Goal: Task Accomplishment & Management: Manage account settings

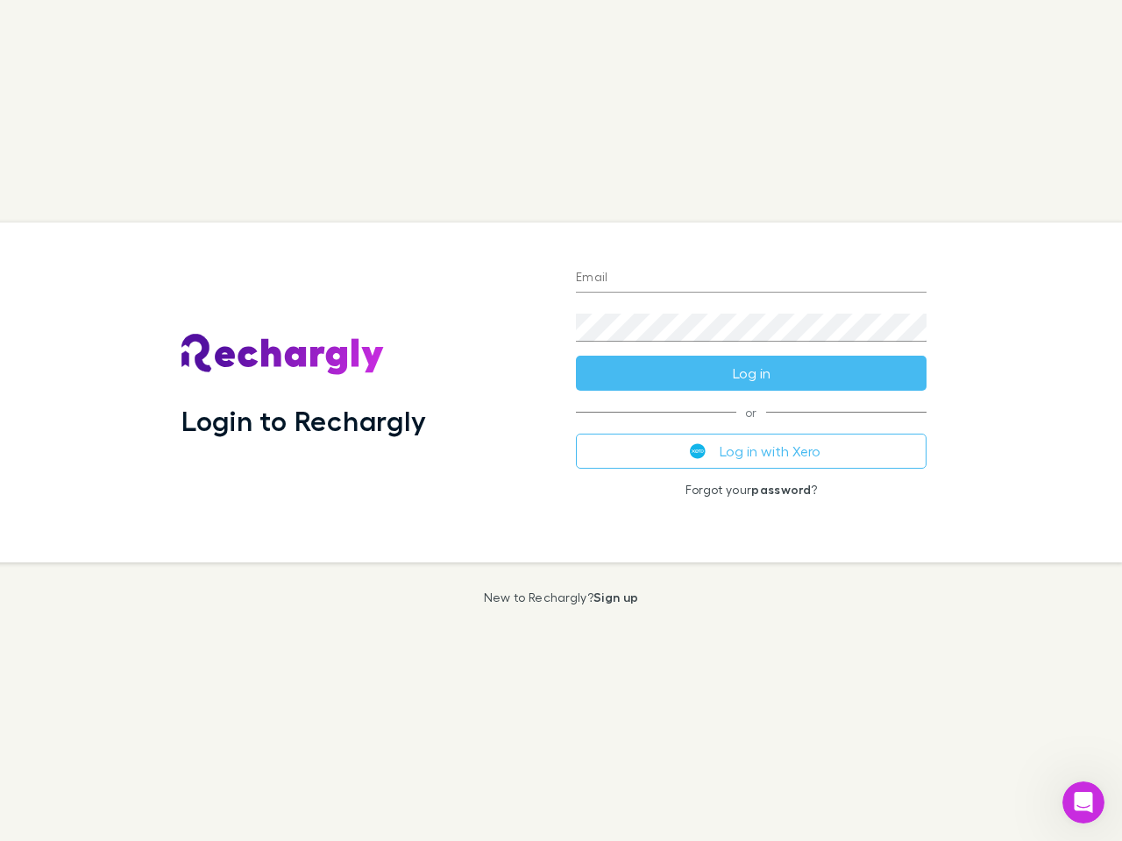
click at [561, 421] on div "Login to Rechargly" at bounding box center [364, 393] width 394 height 340
click at [751, 279] on input "Email" at bounding box center [751, 279] width 351 height 28
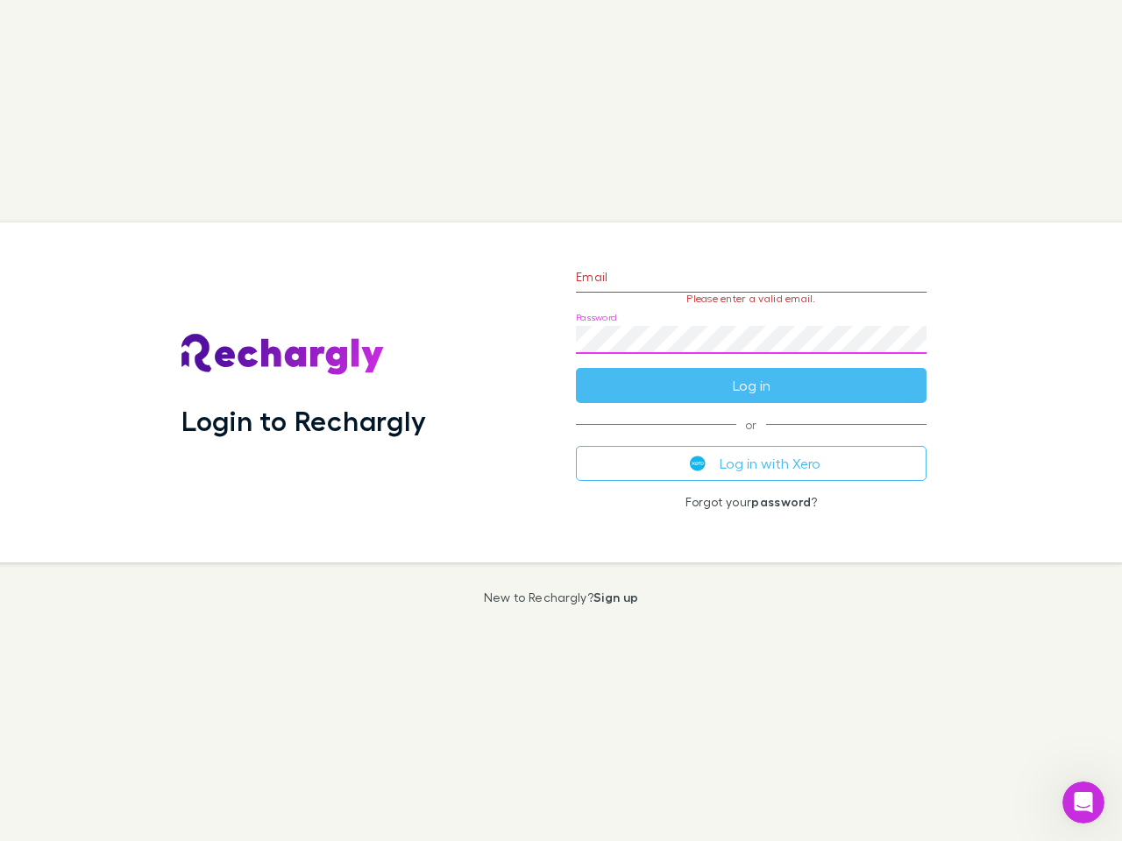
click at [751, 373] on form "Email Please enter a valid email. Password Log in" at bounding box center [751, 327] width 351 height 153
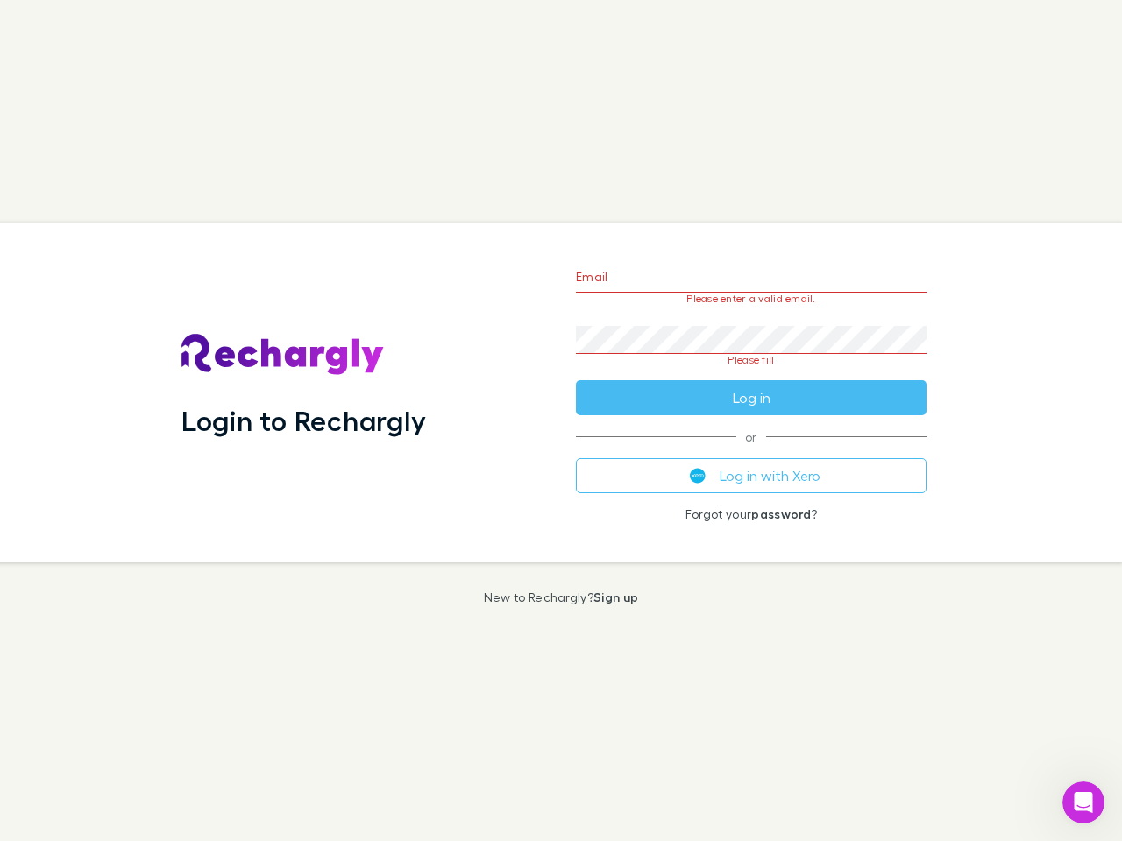
click at [751, 451] on div "Email Please enter a valid email. Password Please fill Log in or Log in with Xe…" at bounding box center [751, 393] width 379 height 340
click at [1083, 803] on icon "Open Intercom Messenger" at bounding box center [1083, 803] width 29 height 29
